Goal: Transaction & Acquisition: Purchase product/service

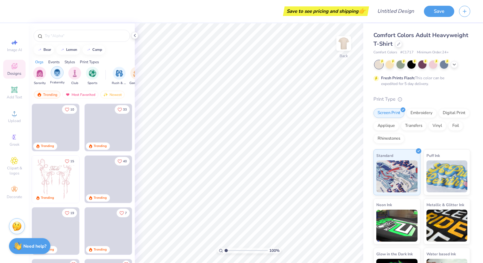
click at [55, 75] on img "filter for Fraternity" at bounding box center [57, 72] width 7 height 7
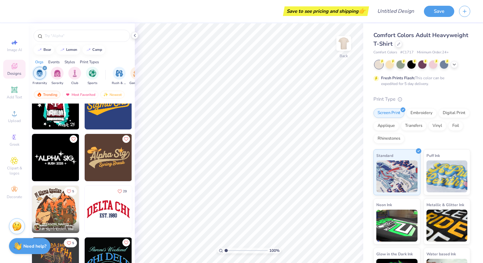
scroll to position [538, 0]
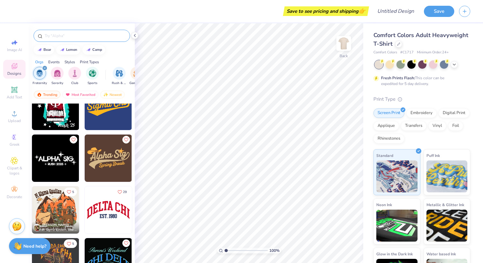
click at [84, 40] on div at bounding box center [82, 36] width 96 height 12
click at [84, 39] on input "text" at bounding box center [85, 36] width 82 height 6
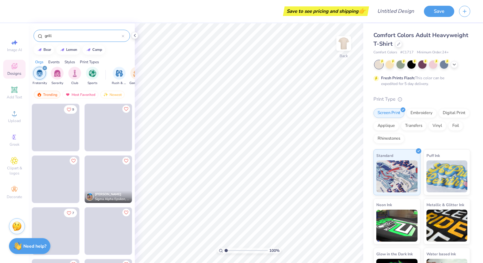
click at [79, 37] on input "grill" at bounding box center [83, 36] width 78 height 6
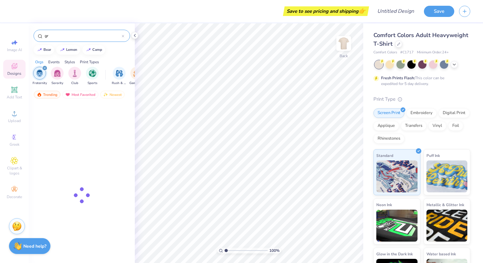
type input "g"
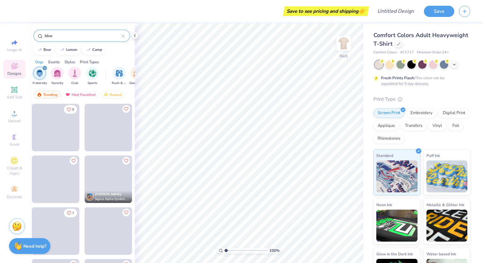
click at [79, 37] on input "bbw" at bounding box center [83, 36] width 78 height 6
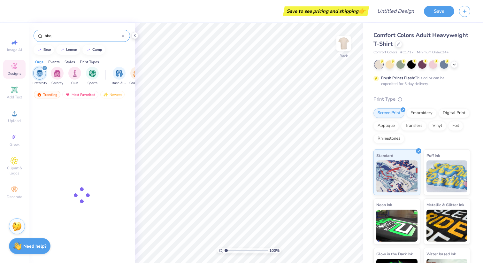
type input "bbq"
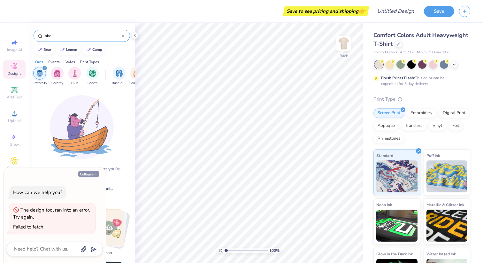
click at [91, 171] on button "Collapse" at bounding box center [88, 173] width 21 height 7
type textarea "x"
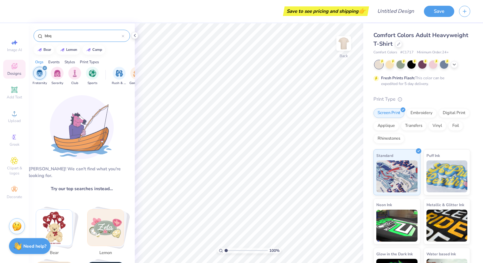
click at [72, 37] on input "bbq" at bounding box center [83, 36] width 78 height 6
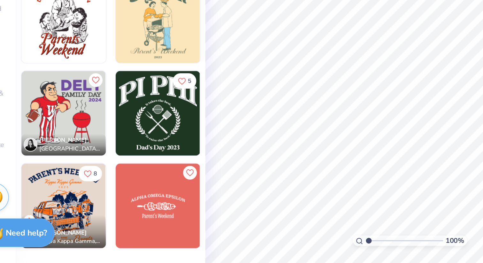
scroll to position [0, 0]
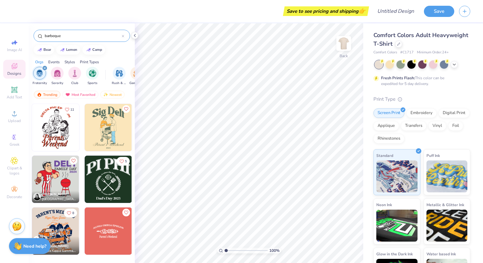
click at [58, 36] on input "barbeque" at bounding box center [83, 36] width 78 height 6
click at [56, 36] on input "barbeque" at bounding box center [83, 36] width 78 height 6
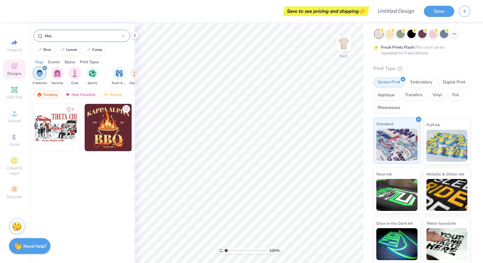
scroll to position [30, 0]
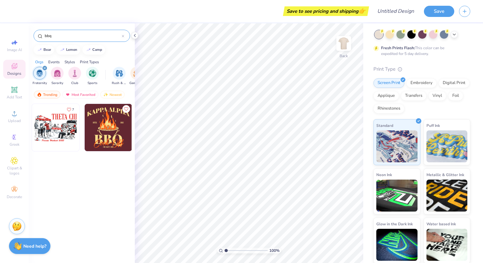
click at [91, 38] on input "bbq" at bounding box center [83, 36] width 78 height 6
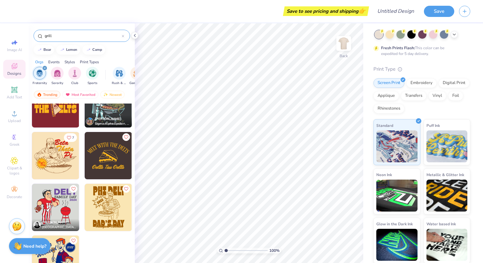
scroll to position [0, 0]
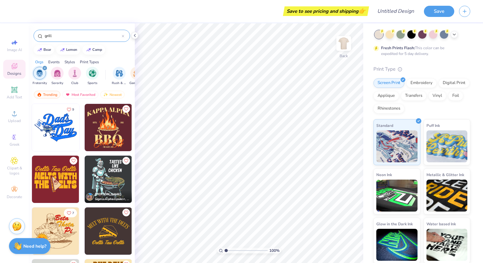
click at [69, 38] on input "grill" at bounding box center [83, 36] width 78 height 6
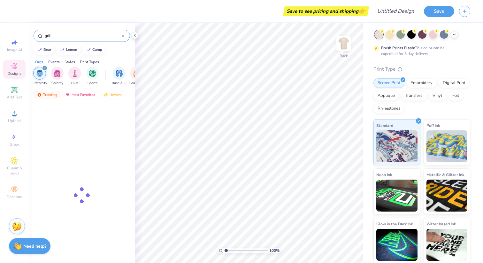
click at [69, 38] on input "grill" at bounding box center [83, 36] width 78 height 6
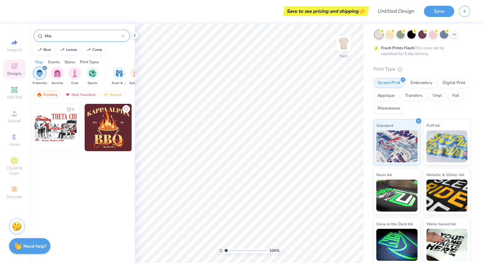
click at [94, 33] on input "bbq" at bounding box center [83, 36] width 78 height 6
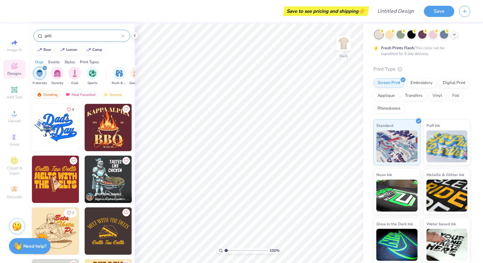
scroll to position [75, 0]
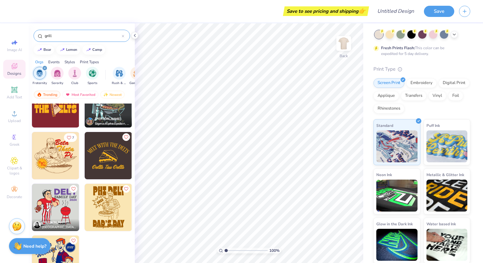
click at [75, 34] on input "grill" at bounding box center [83, 36] width 78 height 6
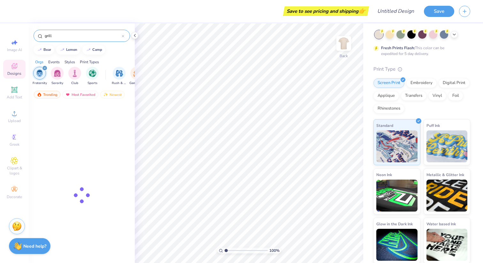
click at [75, 34] on input "grill" at bounding box center [83, 36] width 78 height 6
click at [85, 33] on input "cookout" at bounding box center [83, 36] width 78 height 6
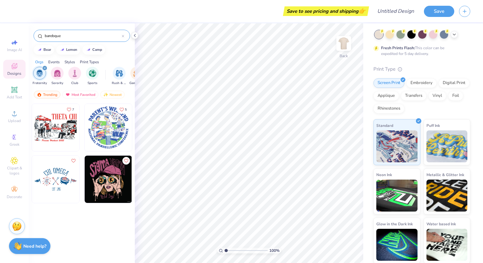
type input "barebque"
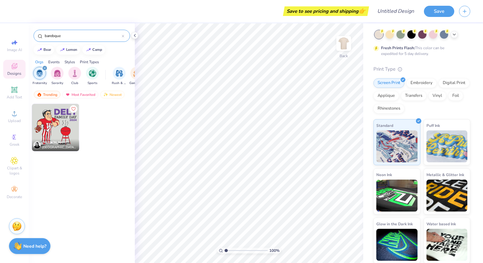
click at [85, 33] on input "barebque" at bounding box center [83, 36] width 78 height 6
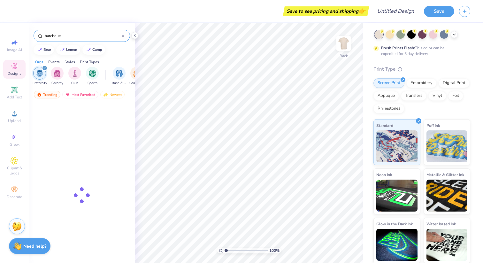
click at [85, 33] on input "barebque" at bounding box center [83, 36] width 78 height 6
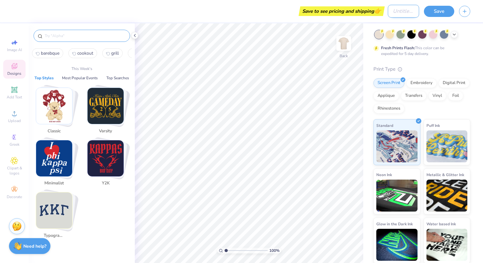
click at [401, 12] on input "Design Title" at bounding box center [403, 11] width 31 height 13
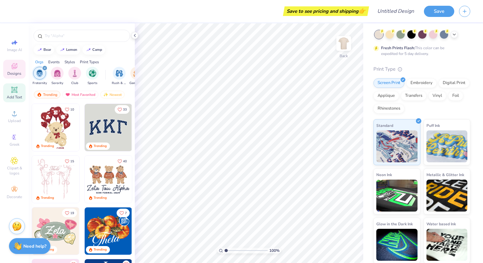
click at [9, 93] on div "Add Text" at bounding box center [14, 92] width 22 height 19
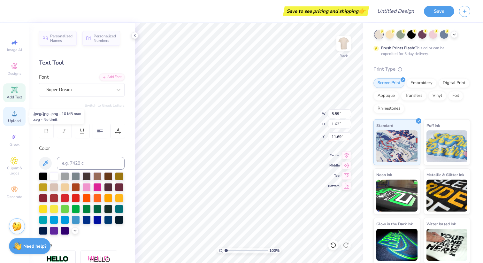
click at [16, 122] on span "Upload" at bounding box center [14, 120] width 13 height 5
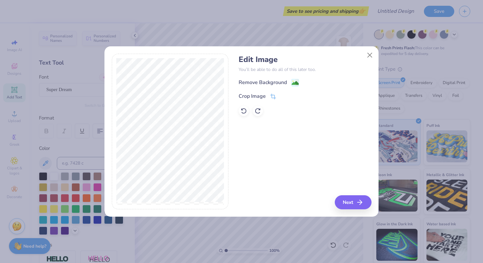
click at [337, 195] on div "Edit Image You’ll be able to do all of this later too. Remove Background Crop I…" at bounding box center [305, 132] width 133 height 156
click at [290, 85] on div "Remove Background" at bounding box center [269, 83] width 60 height 8
click at [356, 204] on button "Next" at bounding box center [354, 202] width 37 height 14
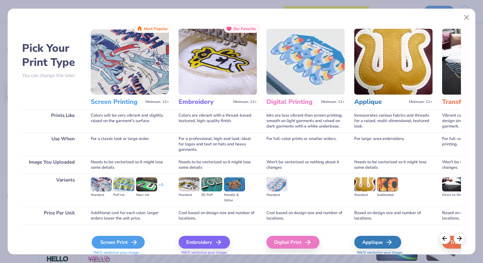
click at [116, 240] on div "Screen Print" at bounding box center [118, 242] width 53 height 13
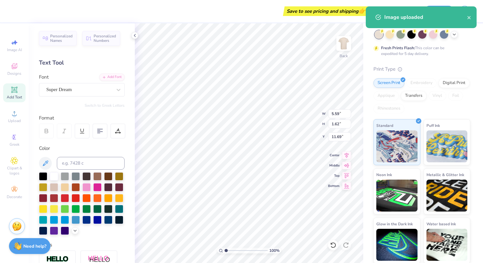
type input "13.69"
type input "18.00"
type input "3.50"
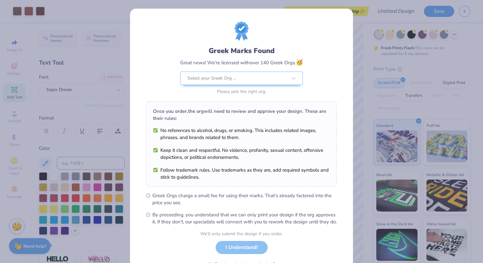
click at [283, 89] on body "Art colors Save to see pricing and shipping 👉 Design Title Save Image AI Design…" at bounding box center [241, 131] width 483 height 263
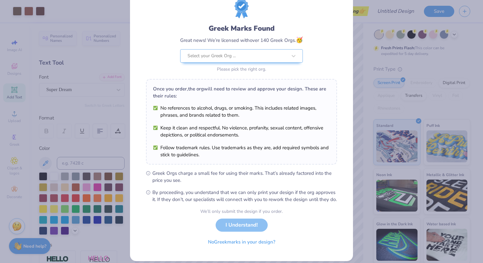
scroll to position [36, 0]
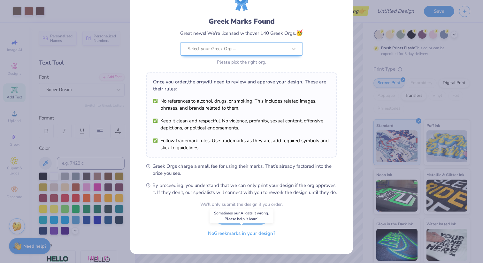
click at [244, 234] on button "No Greek marks in your design?" at bounding box center [241, 233] width 78 height 13
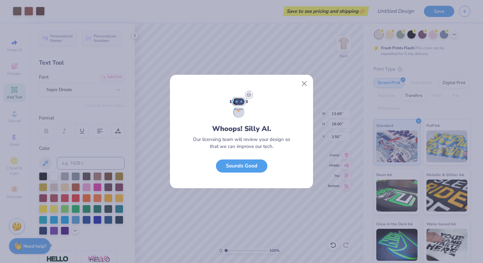
scroll to position [0, 0]
click at [300, 78] on button "Close" at bounding box center [304, 84] width 12 height 12
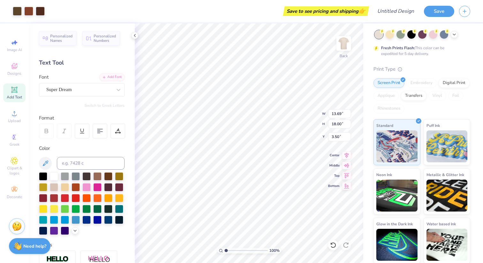
type input "8.29"
type input "10.89"
type input "5.59"
type input "1.62"
type input "11.69"
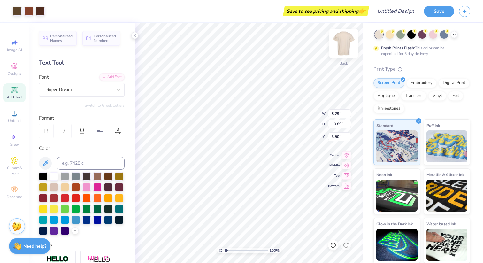
click at [348, 45] on img at bounding box center [344, 44] width 26 height 26
click at [341, 50] on img at bounding box center [344, 44] width 26 height 26
click at [345, 50] on img at bounding box center [344, 44] width 26 height 26
type input "4.61"
type input "10.04"
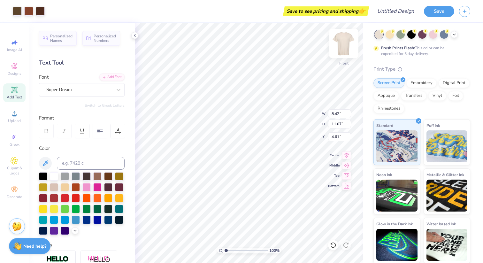
type input "13.19"
type input "4.62"
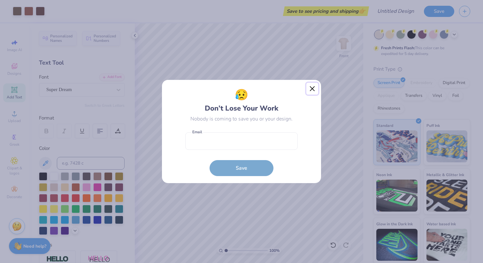
click at [307, 89] on button "Close" at bounding box center [312, 89] width 12 height 12
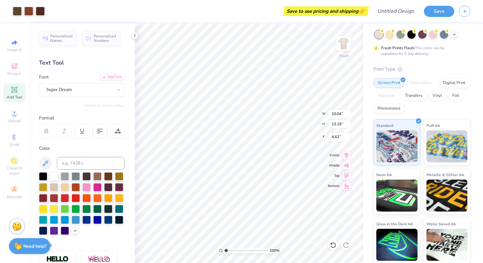
type input "4.61"
click at [343, 48] on img at bounding box center [344, 44] width 26 height 26
click at [15, 69] on icon at bounding box center [15, 66] width 8 height 8
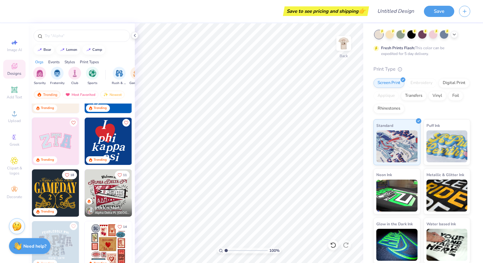
scroll to position [232, 0]
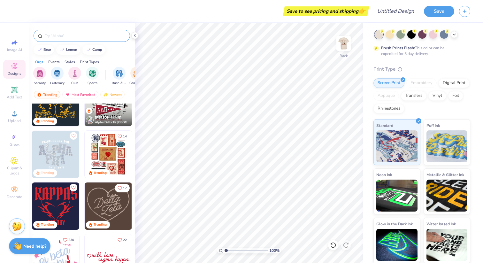
click at [76, 38] on input "text" at bounding box center [85, 36] width 82 height 6
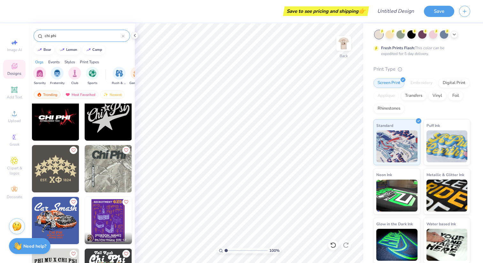
scroll to position [311, 0]
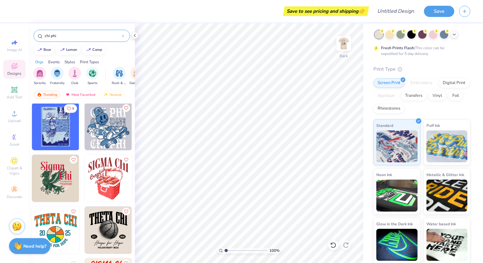
click at [75, 38] on input "chi phi" at bounding box center [83, 36] width 78 height 6
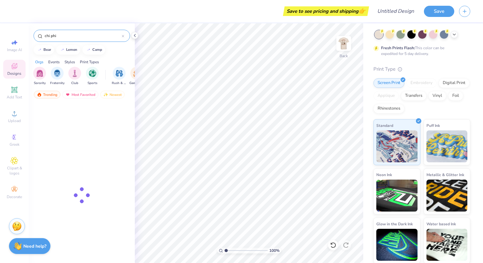
click at [75, 38] on input "chi phi" at bounding box center [83, 36] width 78 height 6
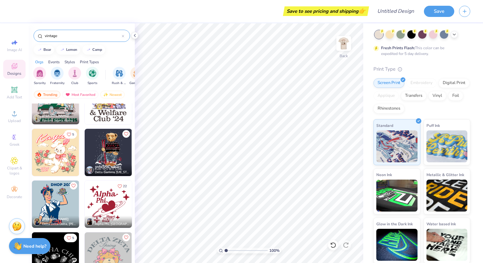
scroll to position [456, 0]
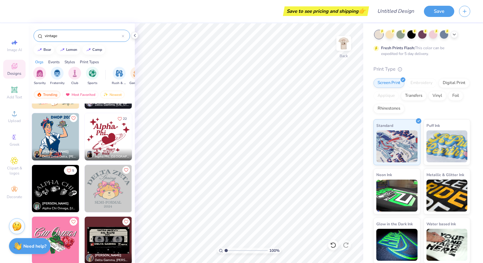
click at [67, 35] on input "vintage" at bounding box center [83, 36] width 78 height 6
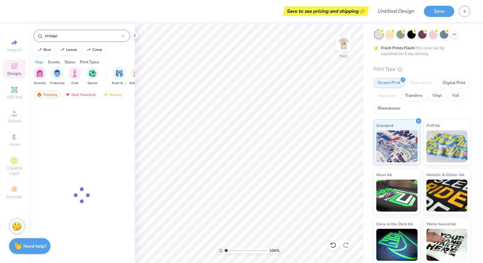
click at [67, 35] on input "vintage" at bounding box center [83, 36] width 78 height 6
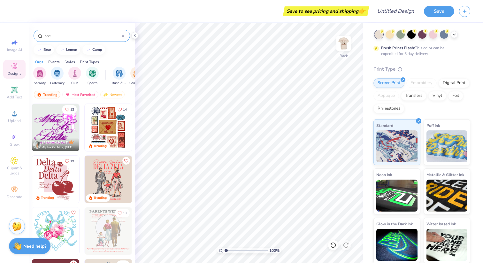
type input "sae"
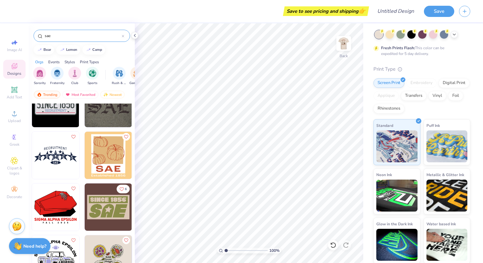
scroll to position [541, 0]
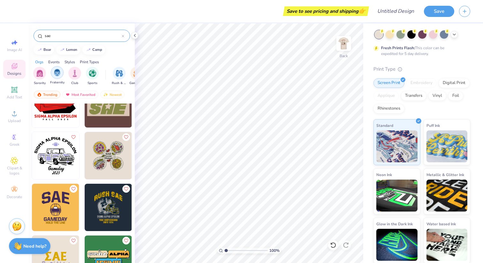
click at [55, 72] on img "filter for Fraternity" at bounding box center [57, 72] width 7 height 7
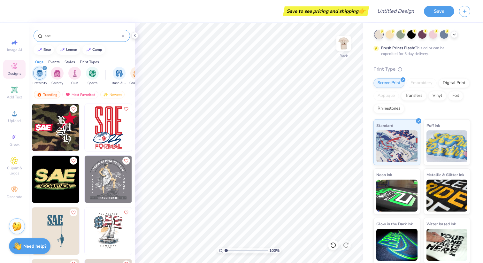
click at [124, 38] on div "sae" at bounding box center [82, 36] width 96 height 12
click at [121, 35] on div "sae" at bounding box center [82, 36] width 96 height 12
click at [43, 67] on div "filter for Fraternity" at bounding box center [45, 68] width 6 height 6
click at [21, 72] on span "Designs" at bounding box center [14, 73] width 14 height 5
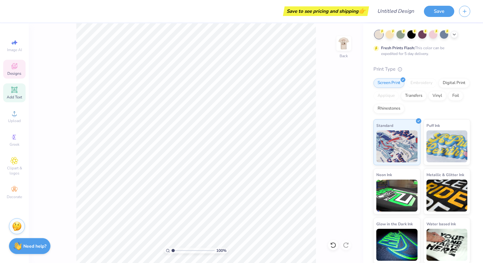
click at [18, 87] on icon at bounding box center [15, 90] width 8 height 8
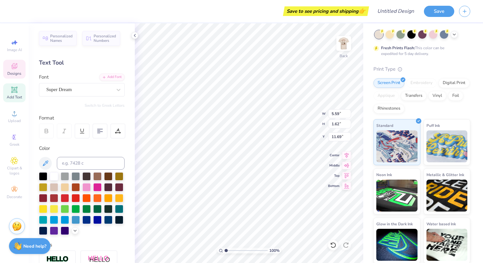
click at [14, 66] on icon at bounding box center [15, 66] width 8 height 8
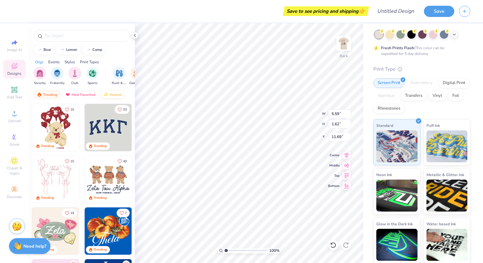
type textarea "T"
click at [53, 94] on div "Trending" at bounding box center [47, 95] width 27 height 8
click at [84, 95] on div "Most Favorited" at bounding box center [80, 95] width 36 height 8
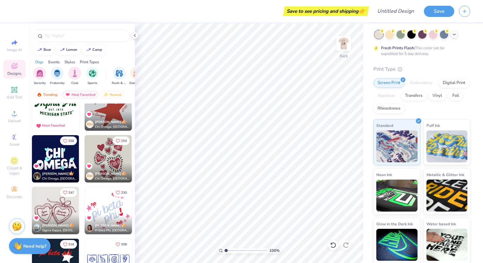
scroll to position [0, 0]
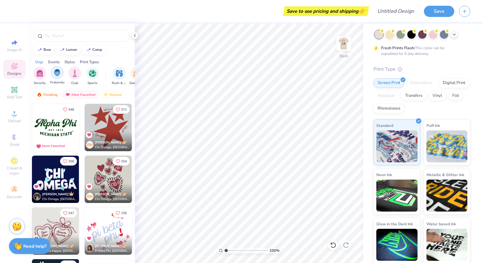
click at [57, 74] on img "filter for Fraternity" at bounding box center [57, 72] width 7 height 7
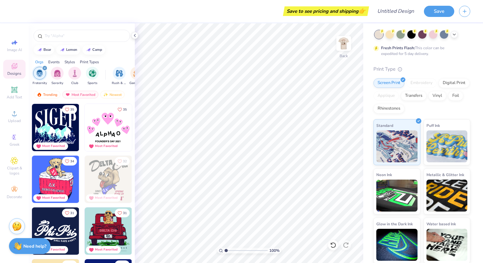
scroll to position [309, 0]
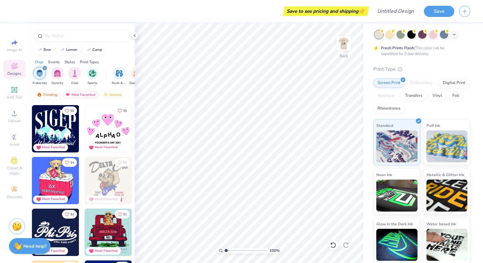
click at [54, 115] on img at bounding box center [55, 128] width 47 height 47
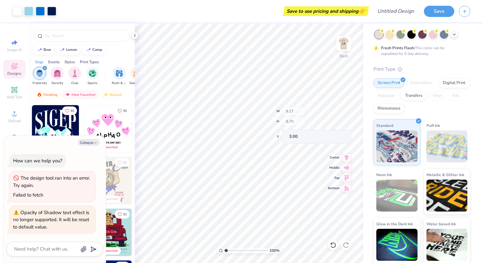
type textarea "x"
type input "8.82"
type input "4.70"
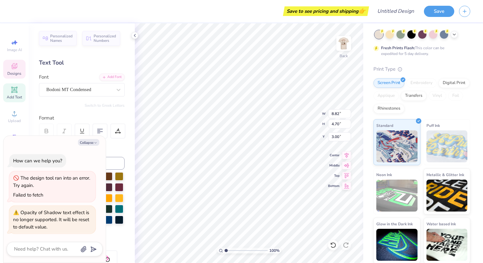
type textarea "x"
type textarea "X"
type textarea "x"
type textarea "XH"
type textarea "x"
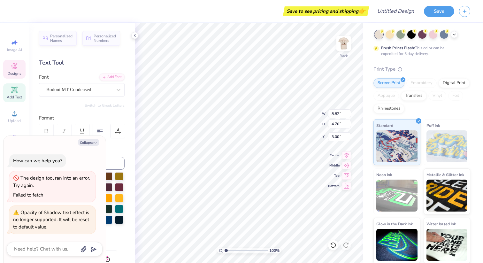
type input "9.16"
type input "1.44"
type input "9.86"
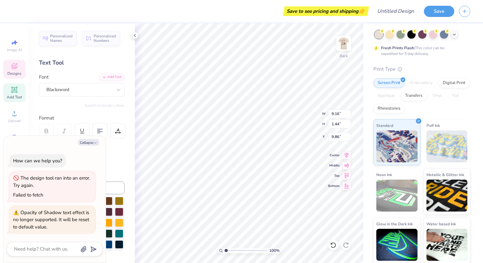
scroll to position [0, 0]
type textarea "x"
type textarea "2"
type textarea "x"
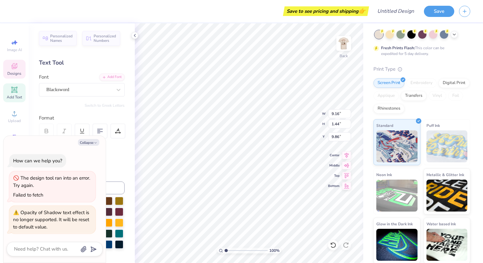
type textarea "24"
type textarea "x"
type textarea "24X"
type textarea "x"
type input "5.46"
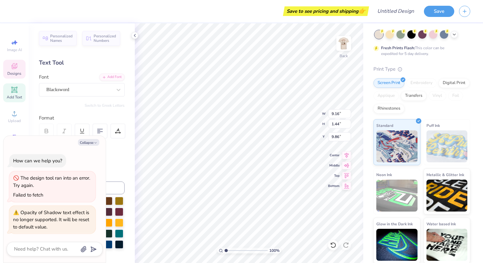
type input "0.35"
type input "11.35"
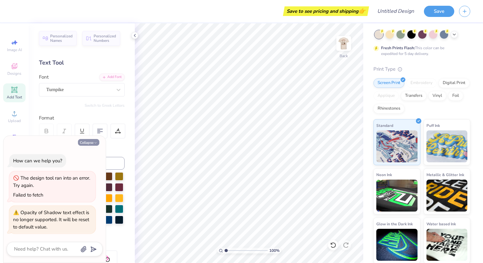
click at [94, 141] on icon "button" at bounding box center [96, 143] width 4 height 4
type textarea "x"
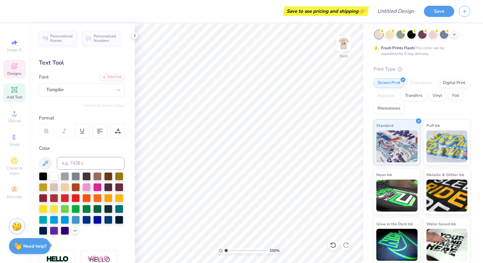
click at [16, 73] on span "Designs" at bounding box center [14, 73] width 14 height 5
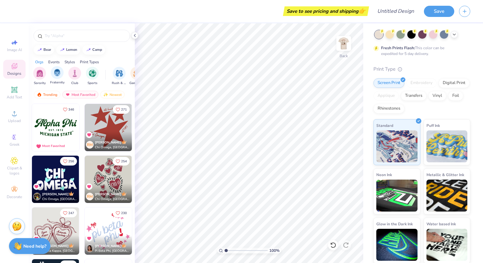
click at [57, 80] on span "Fraternity" at bounding box center [57, 82] width 14 height 5
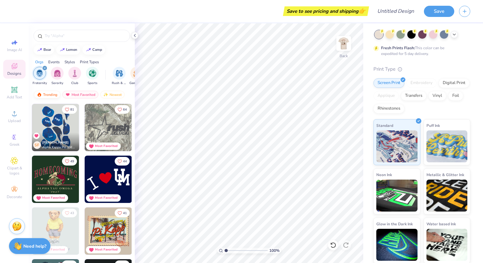
click at [49, 91] on div "Trending" at bounding box center [47, 95] width 27 height 8
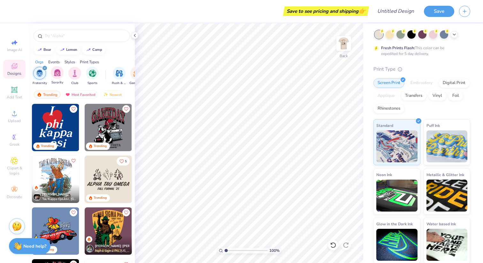
click at [57, 80] on div "Sorority" at bounding box center [57, 75] width 13 height 19
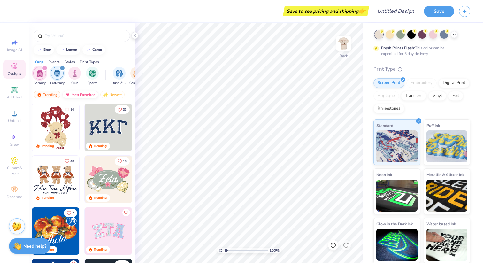
click at [80, 95] on div "Most Favorited" at bounding box center [80, 95] width 36 height 8
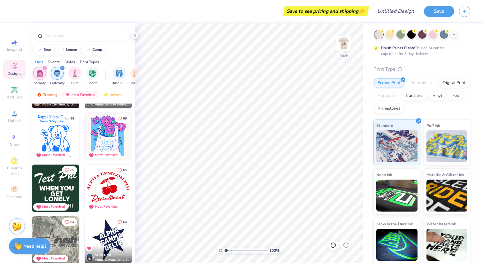
scroll to position [1497, 0]
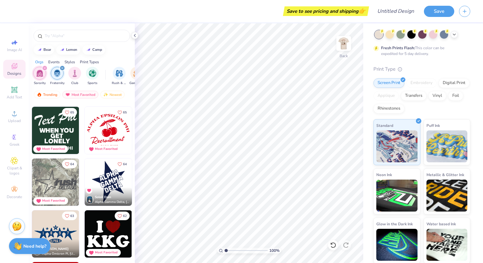
click at [44, 69] on icon "filter for Sorority" at bounding box center [44, 68] width 3 height 3
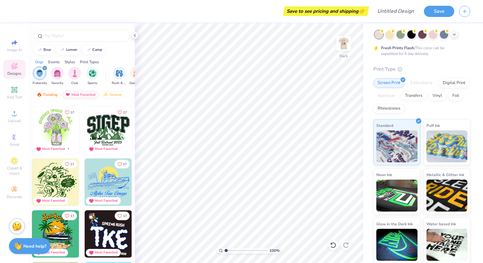
click at [88, 95] on div "Most Favorited" at bounding box center [80, 95] width 36 height 8
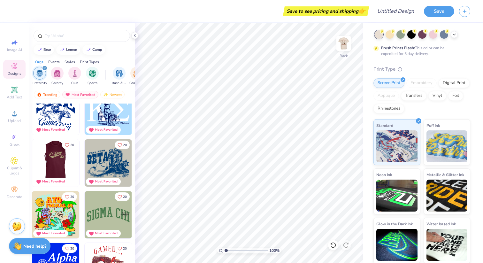
scroll to position [1017, 0]
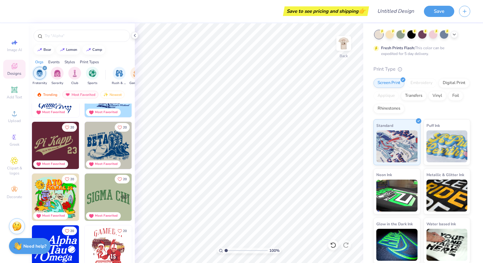
click at [53, 140] on img at bounding box center [55, 145] width 47 height 47
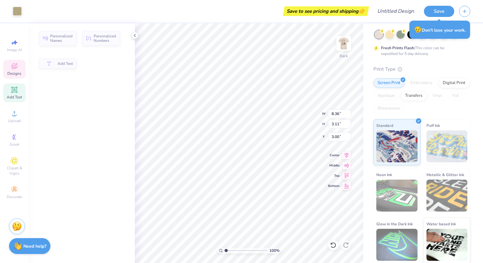
type input "8.36"
type input "3.11"
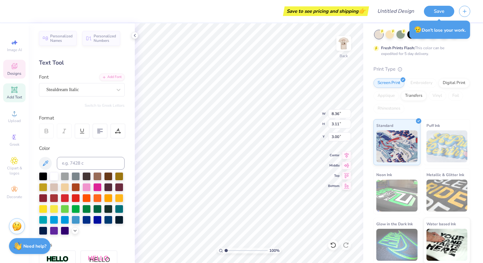
type textarea "Chi Heorot"
type input "3.74"
type input "1.31"
type input "5.56"
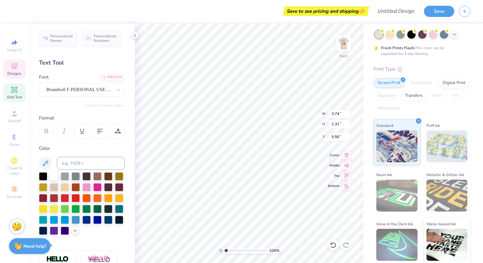
scroll to position [0, 2]
type textarea "[GEOGRAPHIC_DATA]"
click at [96, 208] on div at bounding box center [97, 208] width 8 height 8
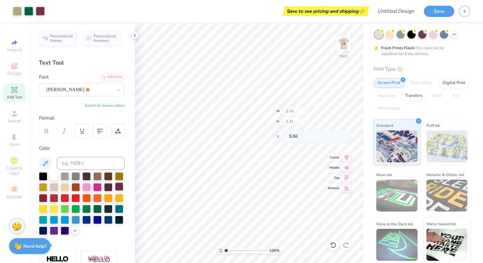
type input "0.18"
type input "0.19"
type input "5.45"
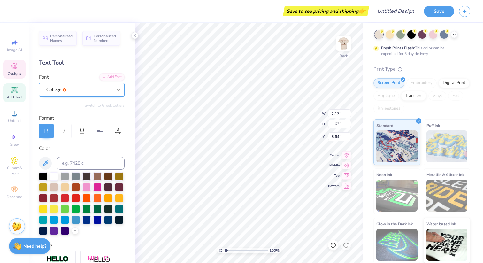
type textarea "24X"
click at [121, 91] on icon at bounding box center [118, 90] width 6 height 6
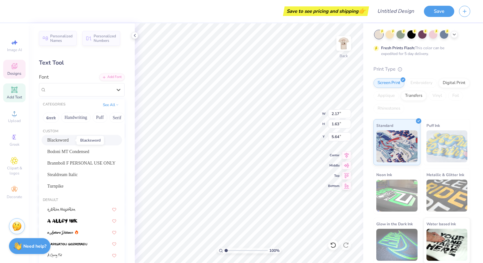
click at [68, 140] on span "Blacksword" at bounding box center [57, 140] width 21 height 7
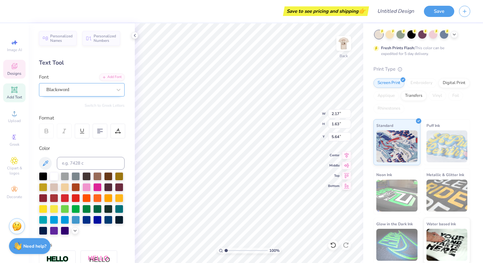
click at [78, 87] on div "Blacksword" at bounding box center [79, 90] width 67 height 10
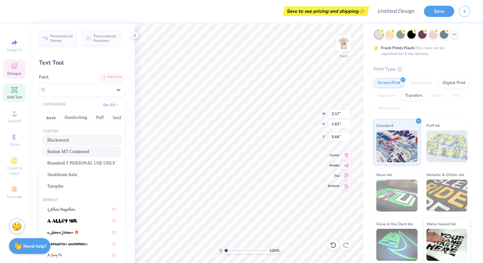
click at [80, 151] on div "Bodoni MT Condensed" at bounding box center [81, 151] width 69 height 7
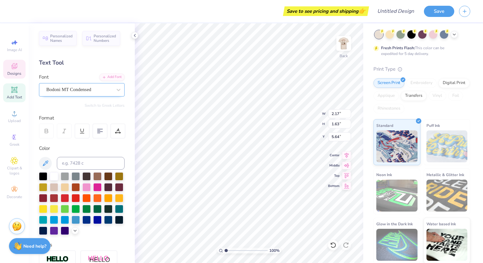
click at [80, 94] on div at bounding box center [79, 89] width 66 height 9
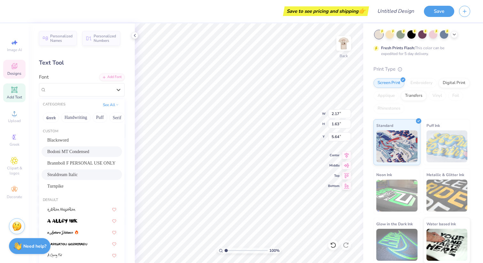
click at [77, 173] on div "Stealdream Italic" at bounding box center [81, 174] width 69 height 7
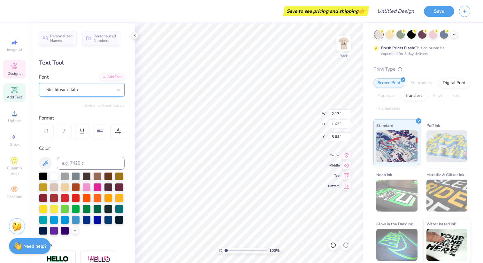
click at [84, 85] on div at bounding box center [79, 89] width 66 height 9
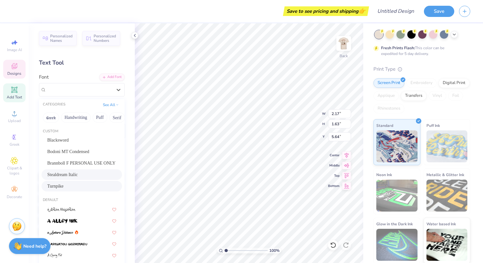
click at [81, 182] on div "Turnpike" at bounding box center [82, 186] width 80 height 11
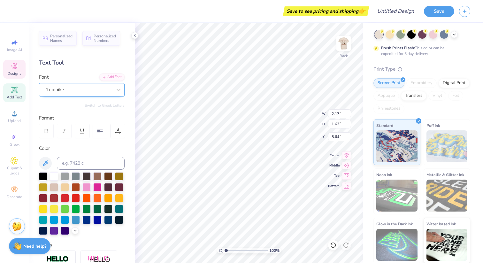
click at [87, 92] on div "Turnpike" at bounding box center [79, 90] width 67 height 10
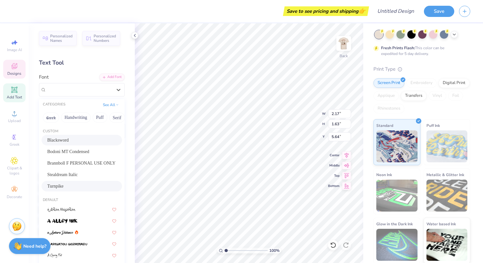
click at [77, 144] on div "Blacksword" at bounding box center [82, 140] width 80 height 11
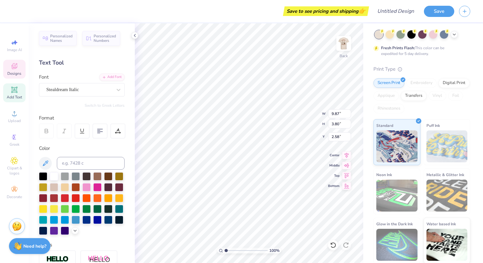
type input "9.87"
type input "3.80"
type input "2.58"
click at [117, 89] on icon at bounding box center [119, 90] width 4 height 2
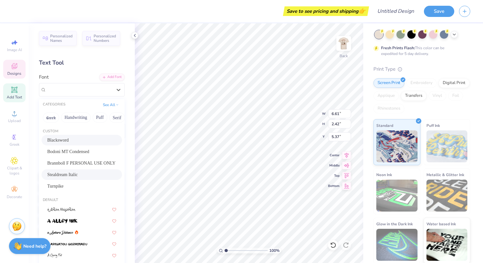
click at [82, 174] on div "Stealdream Italic" at bounding box center [81, 174] width 69 height 7
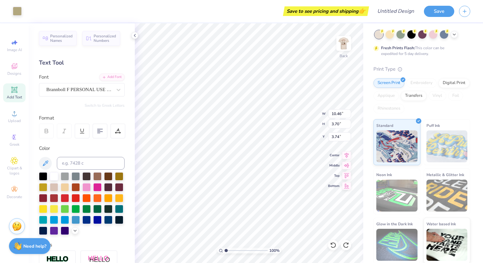
type input "10.46"
type input "3.70"
type input "4.37"
type input "1.74"
type input "7.60"
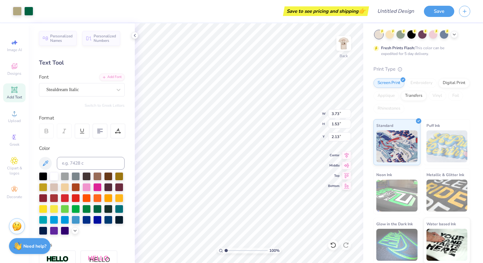
type input "3.73"
type input "1.53"
type input "4.61"
type input "4.05"
type input "1.66"
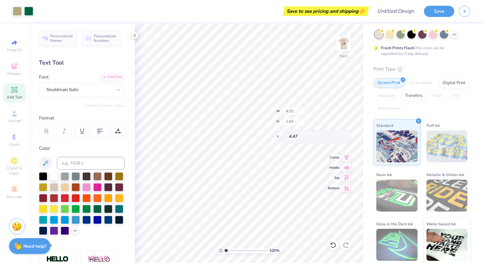
type input "4.47"
click at [18, 76] on div "Designs" at bounding box center [14, 69] width 22 height 19
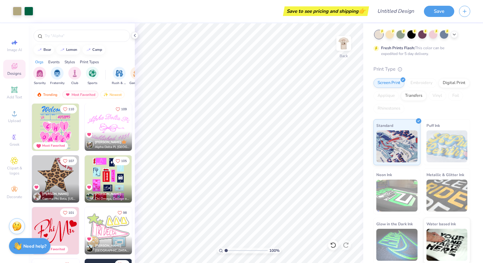
scroll to position [570, 0]
click at [58, 74] on img "filter for Fraternity" at bounding box center [57, 72] width 7 height 7
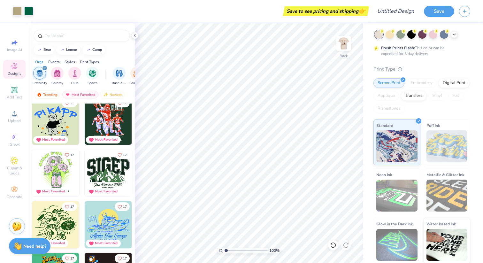
scroll to position [1459, 0]
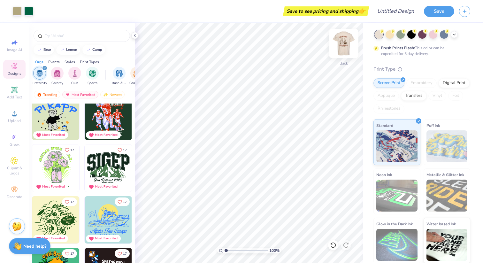
click at [343, 42] on img at bounding box center [344, 44] width 26 height 26
click at [345, 46] on img at bounding box center [344, 44] width 26 height 26
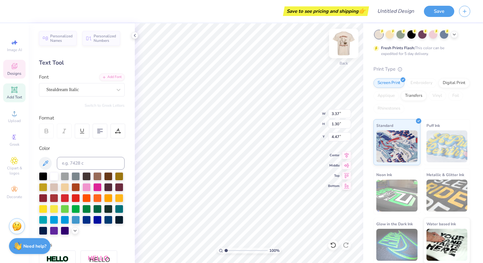
type input "1.49"
type input "0.59"
type input "5.54"
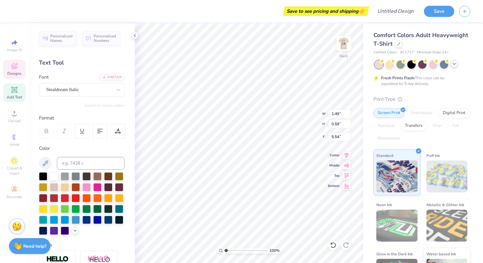
click at [455, 64] on icon at bounding box center [453, 63] width 5 height 5
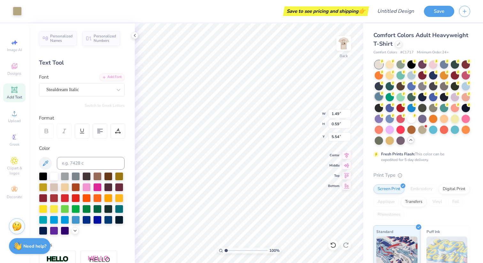
type input "4.05"
type input "1.66"
type input "4.47"
click at [352, 13] on div "Save to see pricing and shipping 👉" at bounding box center [325, 11] width 83 height 10
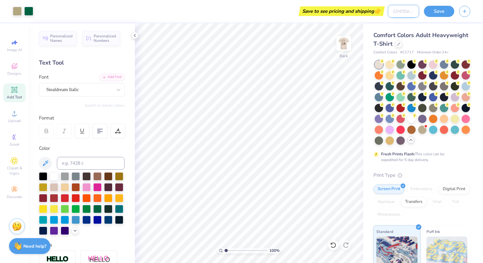
click at [402, 10] on input "Design Title" at bounding box center [403, 11] width 31 height 13
type input "XH 24X"
click at [443, 10] on button "Save" at bounding box center [439, 10] width 30 height 11
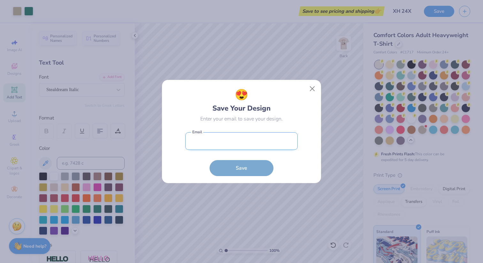
click at [262, 133] on input "email" at bounding box center [241, 141] width 112 height 18
type input "[EMAIL_ADDRESS][DOMAIN_NAME]"
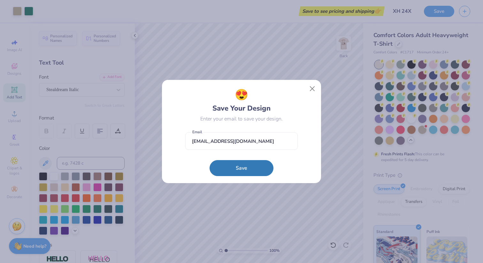
click at [258, 168] on button "Save" at bounding box center [241, 168] width 64 height 16
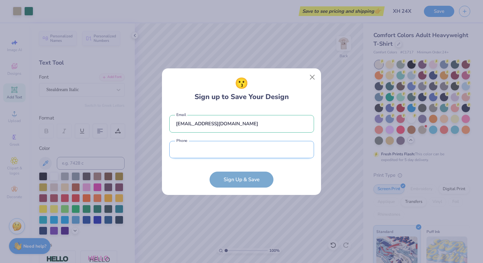
click at [264, 147] on input "tel" at bounding box center [241, 150] width 145 height 18
type input "[PHONE_NUMBER]"
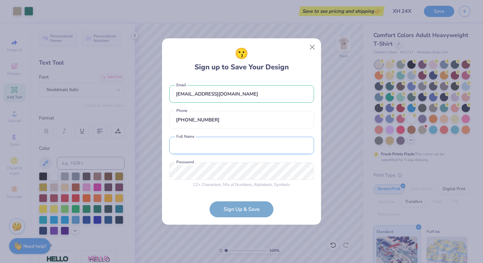
click at [270, 147] on input "text" at bounding box center [241, 146] width 145 height 18
type input "[PERSON_NAME]"
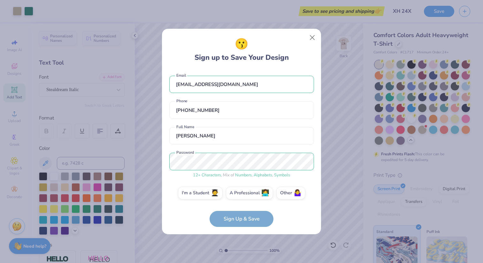
scroll to position [5, 0]
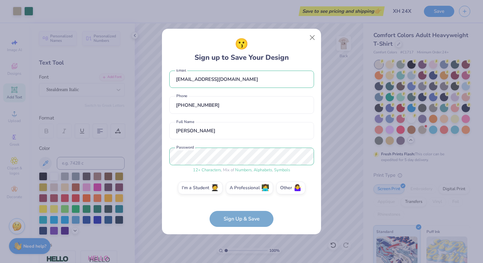
click at [270, 202] on form "[EMAIL_ADDRESS][DOMAIN_NAME] Email [PHONE_NUMBER] Phone [PERSON_NAME] Full Name…" at bounding box center [241, 148] width 145 height 158
click at [208, 186] on label "I'm a Student 🧑‍🎓" at bounding box center [200, 186] width 45 height 13
click at [239, 193] on input "I'm a Student 🧑‍🎓" at bounding box center [241, 195] width 4 height 4
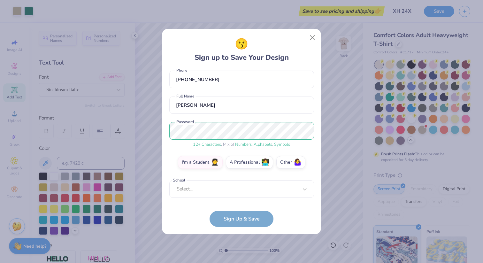
scroll to position [27, 0]
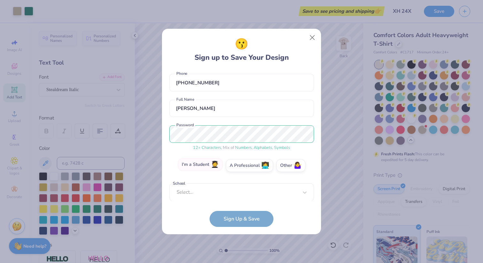
click at [217, 170] on label "I'm a Student 🧑‍🎓" at bounding box center [200, 164] width 45 height 13
click at [239, 193] on input "I'm a Student 🧑‍🎓" at bounding box center [241, 195] width 4 height 4
click at [298, 161] on span "🤷‍♀️" at bounding box center [297, 164] width 8 height 7
click at [244, 193] on input "Other 🤷‍♀️" at bounding box center [241, 195] width 4 height 4
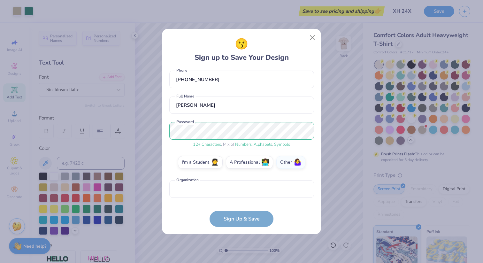
click at [249, 217] on form "[EMAIL_ADDRESS][DOMAIN_NAME] Email [PHONE_NUMBER] Phone [PERSON_NAME] Full Name…" at bounding box center [241, 148] width 145 height 158
click at [251, 223] on form "[EMAIL_ADDRESS][DOMAIN_NAME] Email [PHONE_NUMBER] Phone [PERSON_NAME] Full Name…" at bounding box center [241, 148] width 145 height 158
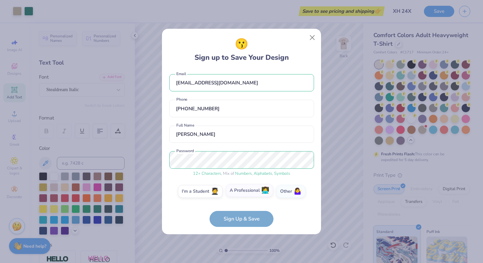
scroll to position [0, 0]
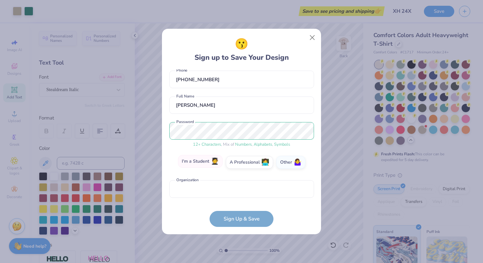
click at [214, 167] on label "I'm a Student 🧑‍🎓" at bounding box center [200, 161] width 45 height 13
click at [239, 193] on input "I'm a Student 🧑‍🎓" at bounding box center [241, 195] width 4 height 4
click at [216, 191] on div "option focused, 8 of 15. 15 results available. Use Up and Down to choose option…" at bounding box center [241, 238] width 145 height 117
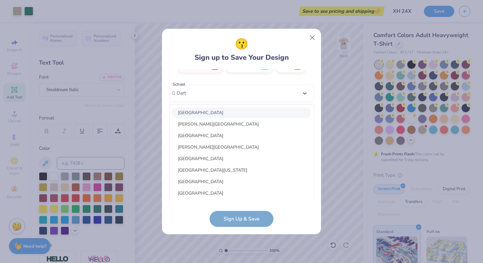
click at [221, 111] on div "[GEOGRAPHIC_DATA]" at bounding box center [241, 112] width 139 height 11
type input "Dart"
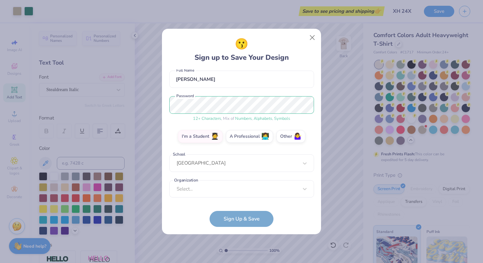
click at [247, 224] on form "[EMAIL_ADDRESS][DOMAIN_NAME] Email [PHONE_NUMBER] Phone [PERSON_NAME] Full Name…" at bounding box center [241, 148] width 145 height 158
click at [251, 216] on form "[EMAIL_ADDRESS][DOMAIN_NAME] Email [PHONE_NUMBER] Phone [PERSON_NAME] Full Name…" at bounding box center [241, 148] width 145 height 158
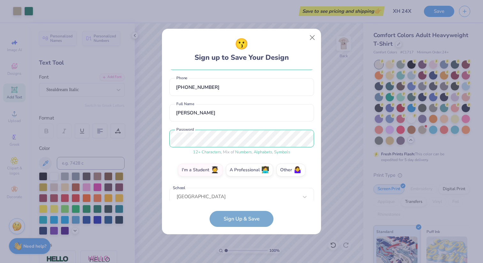
scroll to position [0, 0]
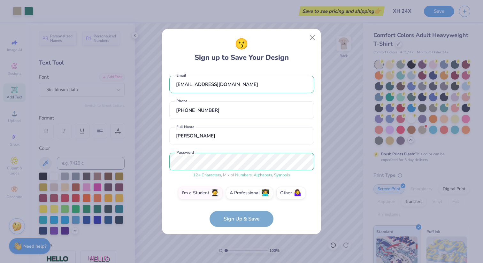
click at [313, 182] on div "[EMAIL_ADDRESS][DOMAIN_NAME] Email [PHONE_NUMBER] Phone [PERSON_NAME] Full Name…" at bounding box center [241, 135] width 145 height 132
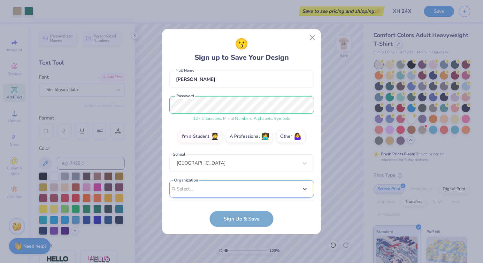
click at [254, 190] on div "option focused, 8 of 15. 15 results available. Use Up and Down to choose option…" at bounding box center [241, 238] width 145 height 117
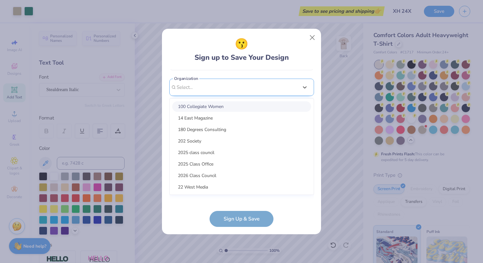
click at [209, 89] on div "[EMAIL_ADDRESS][DOMAIN_NAME] Email [PHONE_NUMBER] Phone [PERSON_NAME] Full Name…" at bounding box center [241, 135] width 145 height 132
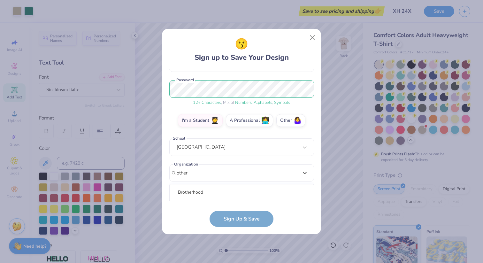
scroll to position [152, 0]
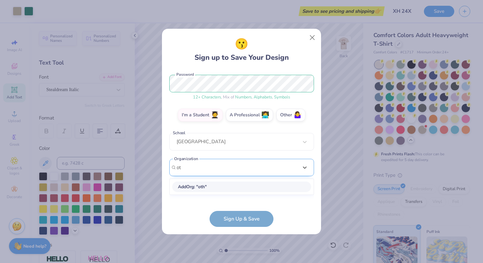
type input "o"
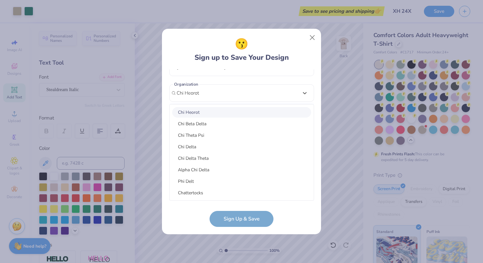
click at [206, 113] on div "Chi Heorot" at bounding box center [241, 112] width 139 height 11
type input "Chi Heorot"
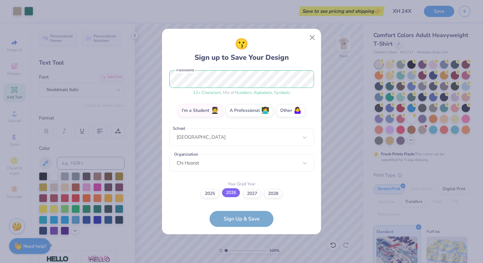
click at [229, 192] on label "2026" at bounding box center [231, 192] width 18 height 9
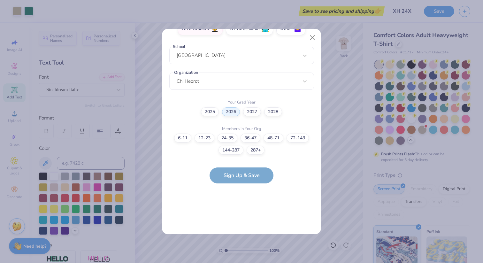
scroll to position [0, 0]
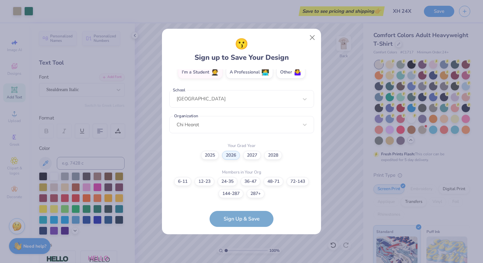
click at [257, 221] on form "[EMAIL_ADDRESS][DOMAIN_NAME] Email [PHONE_NUMBER] Phone [PERSON_NAME] Full Name…" at bounding box center [241, 148] width 145 height 158
click at [303, 183] on label "72-143" at bounding box center [297, 180] width 22 height 9
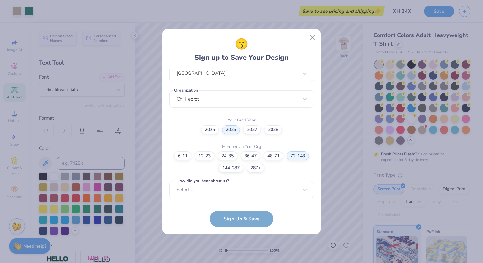
click at [264, 209] on form "[EMAIL_ADDRESS][DOMAIN_NAME] Email [PHONE_NUMBER] Phone [PERSON_NAME] Full Name…" at bounding box center [241, 148] width 145 height 158
click at [261, 221] on form "[EMAIL_ADDRESS][DOMAIN_NAME] Email [PHONE_NUMBER] Phone [PERSON_NAME] Full Name…" at bounding box center [241, 148] width 145 height 158
click at [271, 194] on div "Select..." at bounding box center [241, 190] width 145 height 18
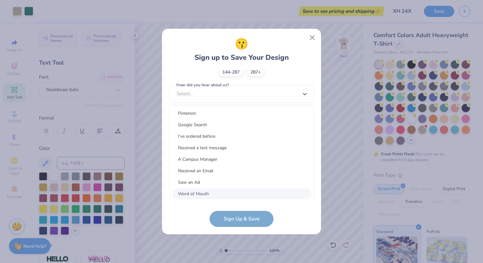
click at [218, 195] on div "Word of Mouth" at bounding box center [241, 193] width 139 height 11
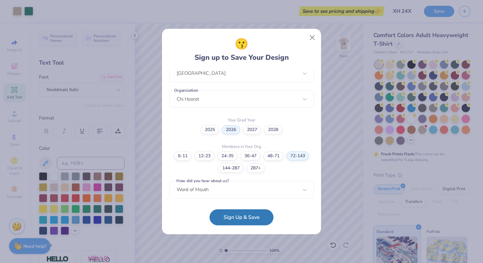
click at [255, 218] on button "Sign Up & Save" at bounding box center [241, 217] width 64 height 16
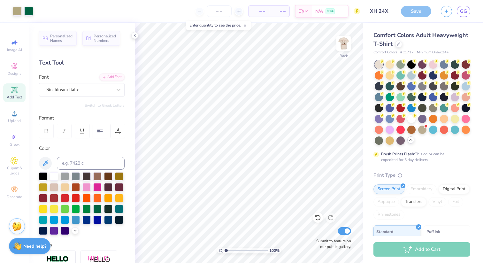
click at [413, 12] on div "Save" at bounding box center [416, 11] width 30 height 11
click at [324, 12] on div "N/A FREE" at bounding box center [330, 11] width 36 height 11
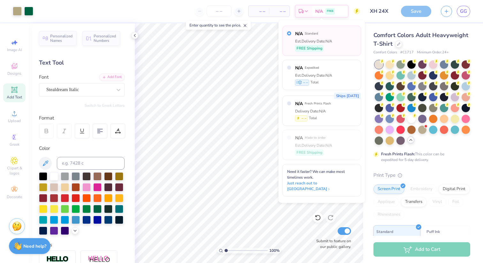
click at [341, 40] on div "N/A Standard Est. Delivery Date: N/A FREE Shipping" at bounding box center [321, 41] width 79 height 30
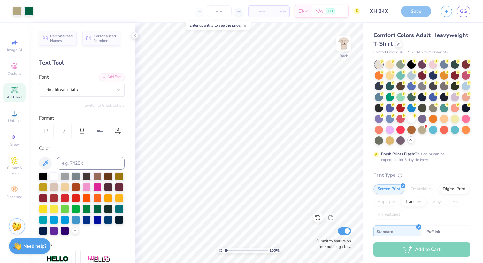
click at [284, 10] on span "– –" at bounding box center [279, 11] width 13 height 7
click at [217, 11] on input "number" at bounding box center [219, 10] width 25 height 11
click at [240, 3] on div "12 – – Per Item – – Total Est. Delivery N/A FREE" at bounding box center [199, 11] width 322 height 22
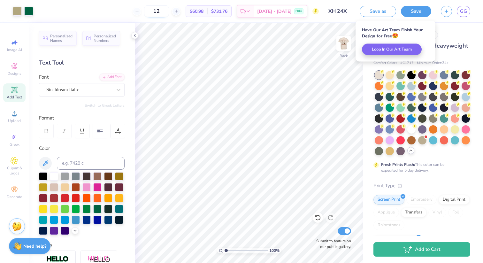
click at [162, 11] on input "12" at bounding box center [156, 10] width 25 height 11
type input "1"
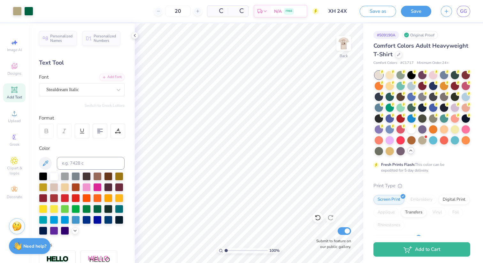
type input "20"
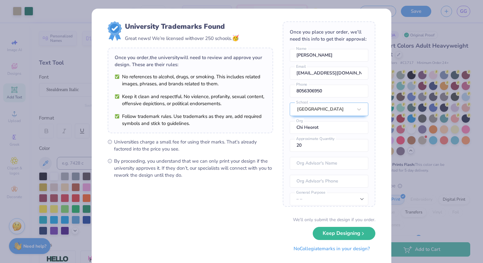
click at [344, 253] on button "No Collegiate marks in your design?" at bounding box center [331, 248] width 87 height 13
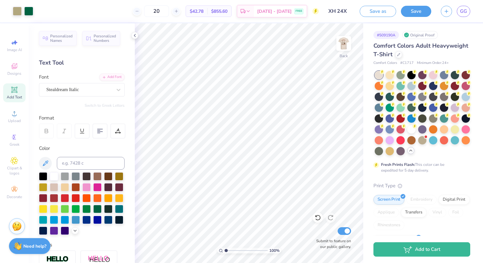
click at [113, 16] on div "20 $42.78 Per Item $855.60 Total Est. Delivery [DATE] - [DATE] FREE" at bounding box center [178, 11] width 281 height 22
click at [292, 13] on div "[DATE] - [DATE] FREE" at bounding box center [280, 11] width 53 height 11
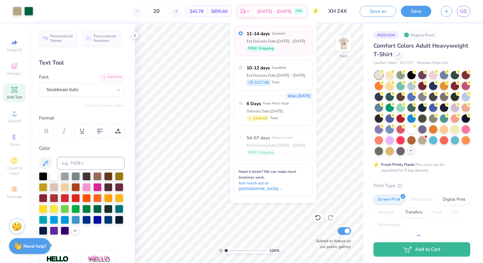
click at [100, 9] on div "20 $42.78 Per Item $855.60 Total Est. Delivery [DATE] - [DATE] FREE" at bounding box center [178, 11] width 281 height 22
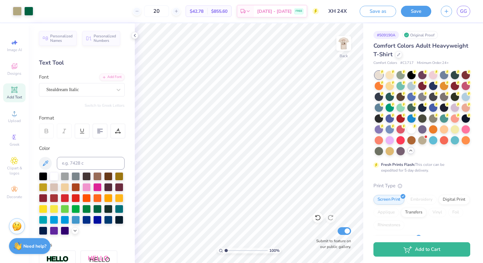
click at [427, 47] on span "Comfort Colors Adult Heavyweight T-Shirt" at bounding box center [420, 50] width 95 height 16
click at [400, 55] on div at bounding box center [398, 53] width 7 height 7
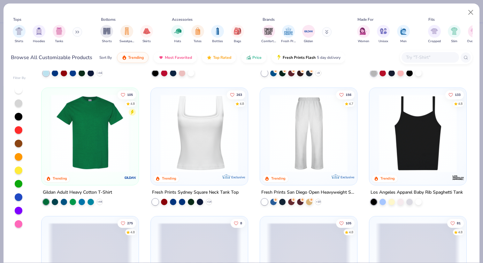
scroll to position [254, 0]
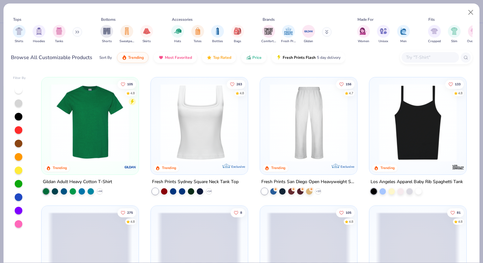
click at [116, 139] on img at bounding box center [90, 122] width 84 height 78
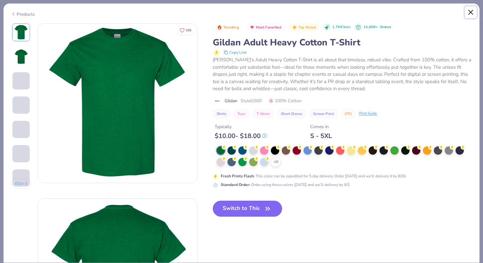
click at [473, 12] on button "Close" at bounding box center [471, 12] width 12 height 12
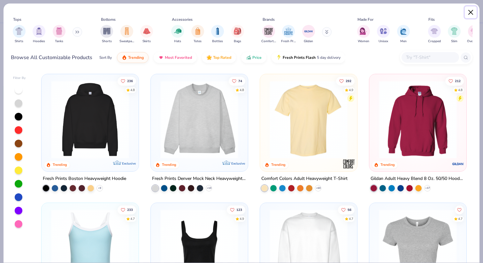
click at [472, 12] on button "Close" at bounding box center [471, 12] width 12 height 12
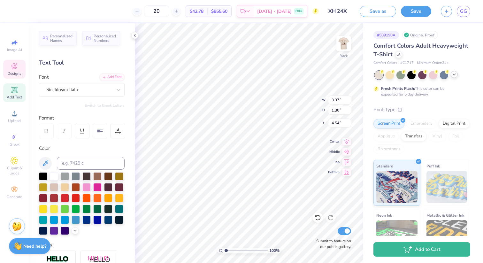
type input "4.12"
type input "1.59"
click at [155, 8] on input "20" at bounding box center [156, 10] width 25 height 11
type input "2"
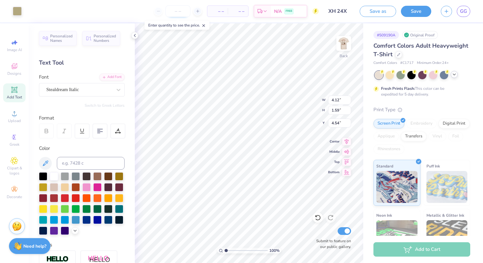
type input "2"
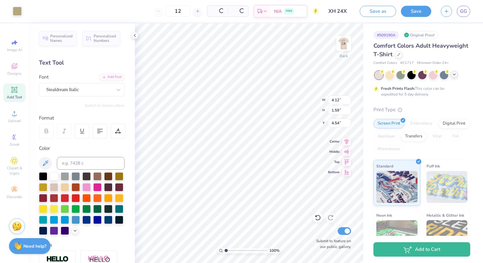
type input "12"
click at [120, 10] on div "12 Per Item Total Est. Delivery N/A FREE" at bounding box center [173, 11] width 292 height 22
click at [345, 41] on img at bounding box center [344, 44] width 26 height 26
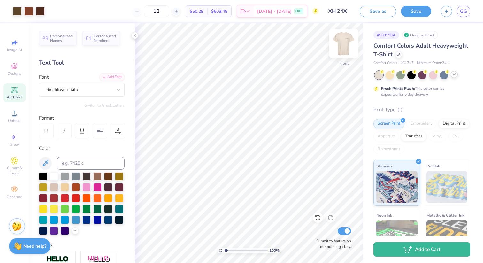
click at [346, 42] on img at bounding box center [344, 44] width 26 height 26
